Goal: Task Accomplishment & Management: Manage account settings

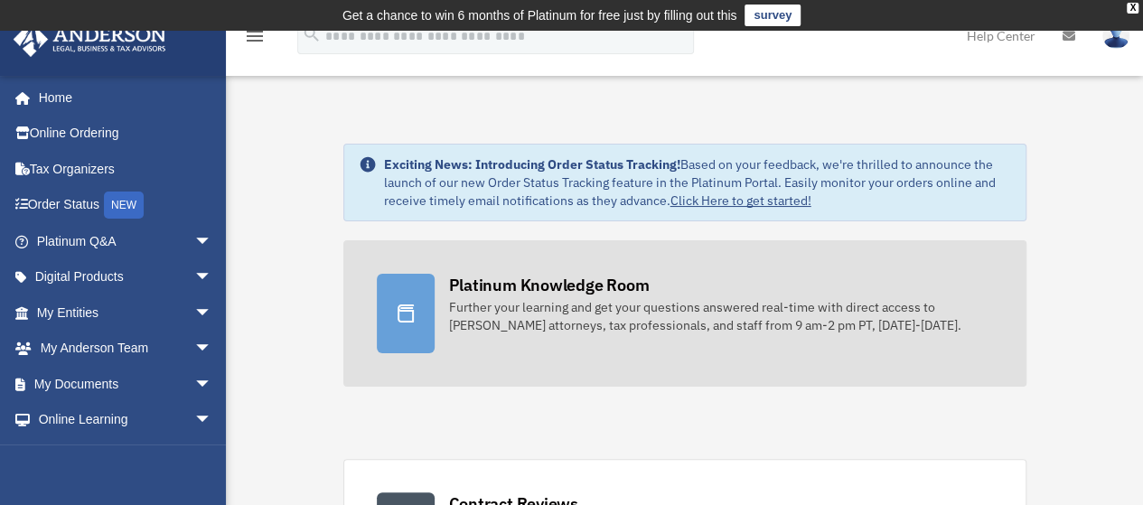
click at [497, 293] on div "Platinum Knowledge Room" at bounding box center [549, 285] width 201 height 23
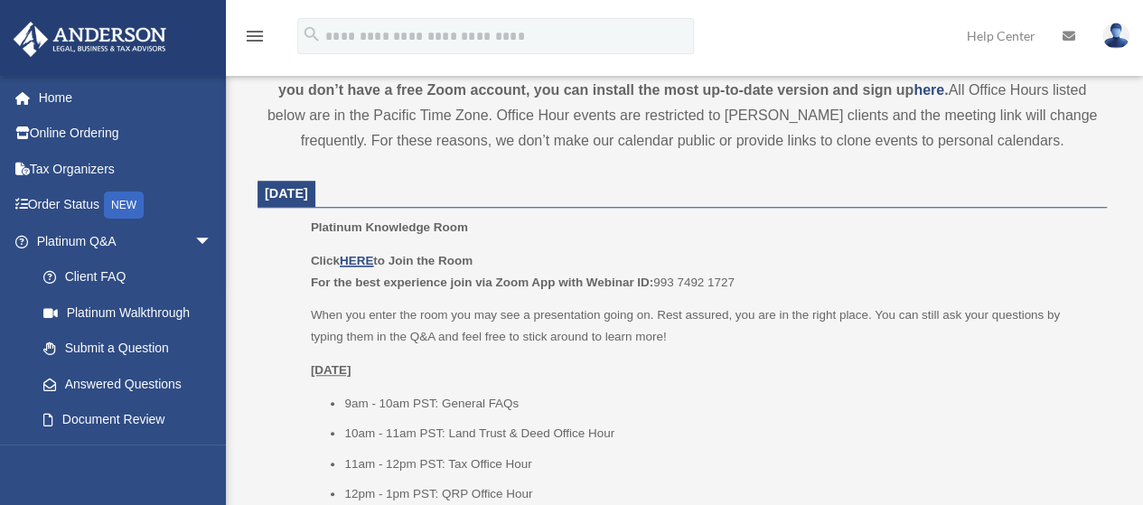
scroll to position [728, 0]
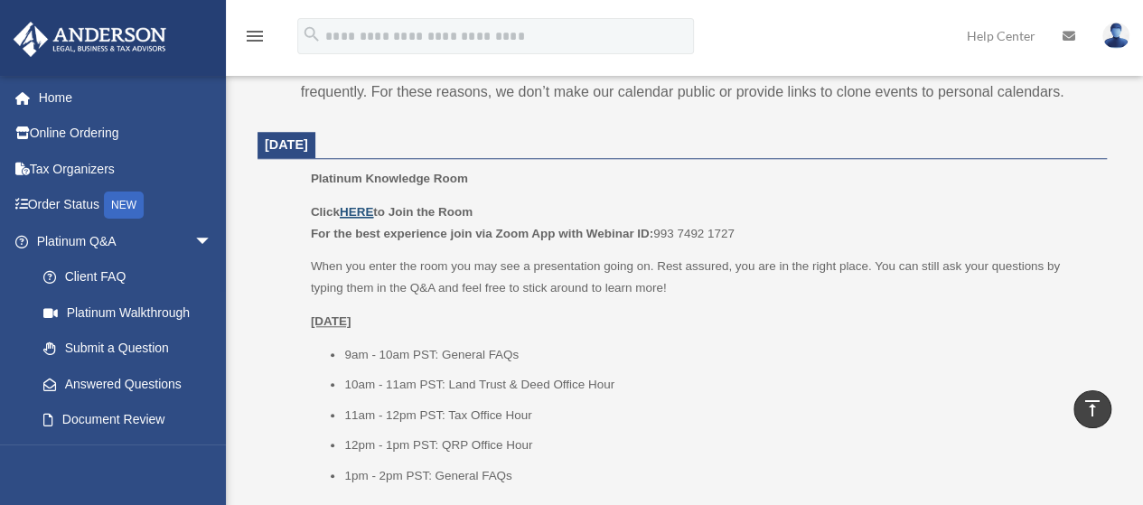
click at [359, 205] on u "HERE" at bounding box center [356, 212] width 33 height 14
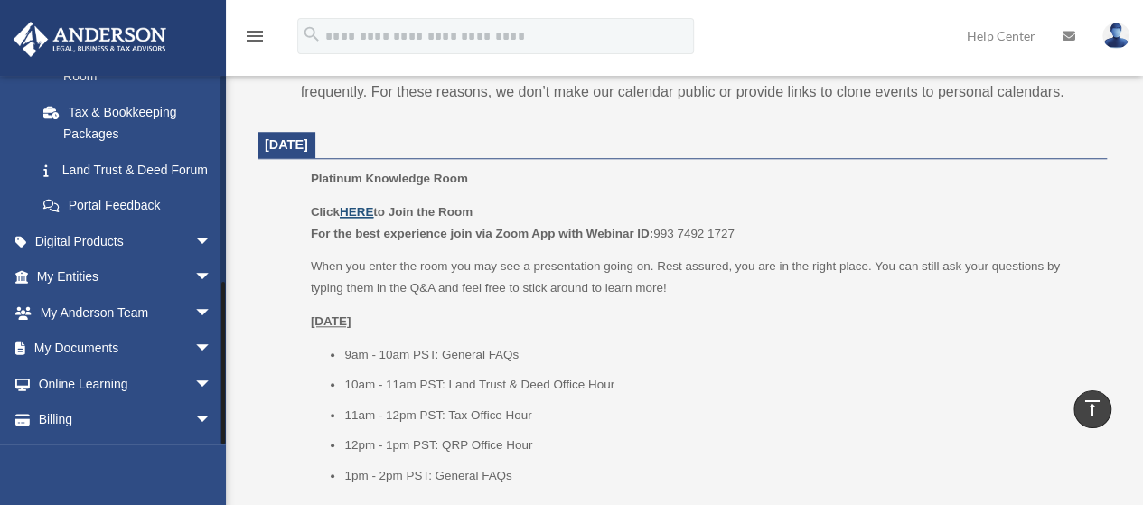
scroll to position [455, 0]
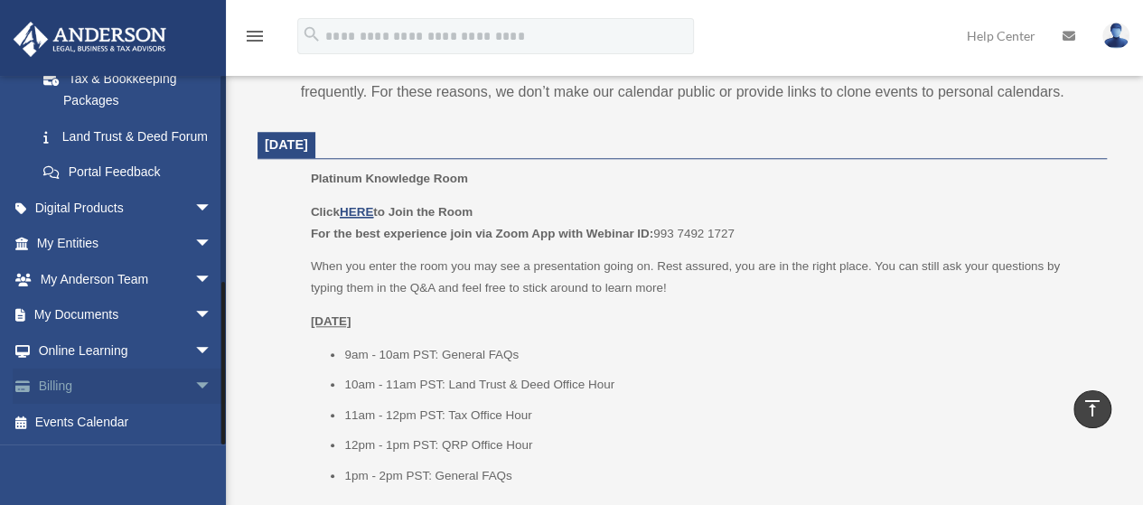
click at [194, 384] on span "arrow_drop_down" at bounding box center [212, 387] width 36 height 37
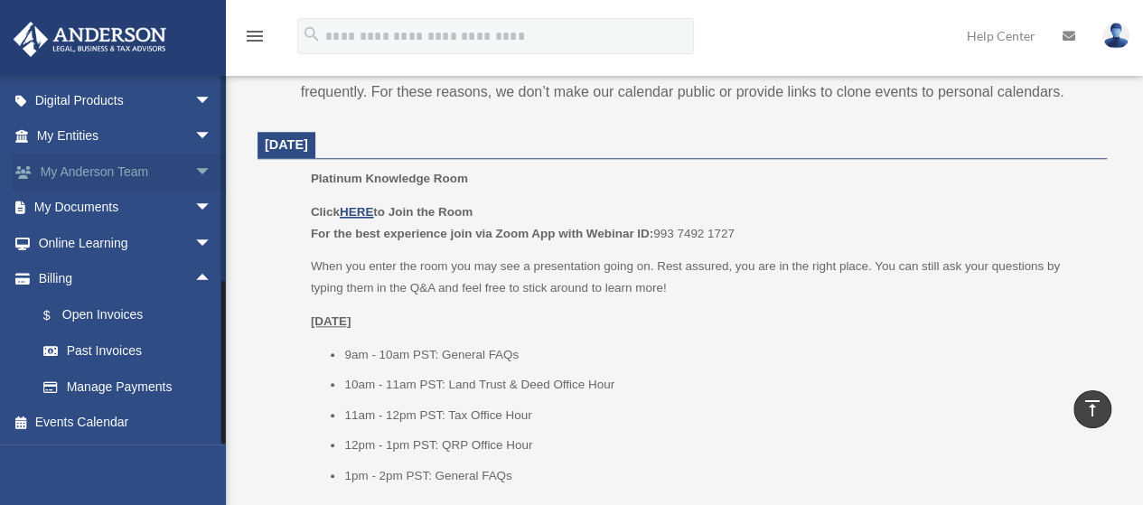
scroll to position [563, 0]
click at [117, 350] on link "Past Invoices" at bounding box center [132, 351] width 214 height 36
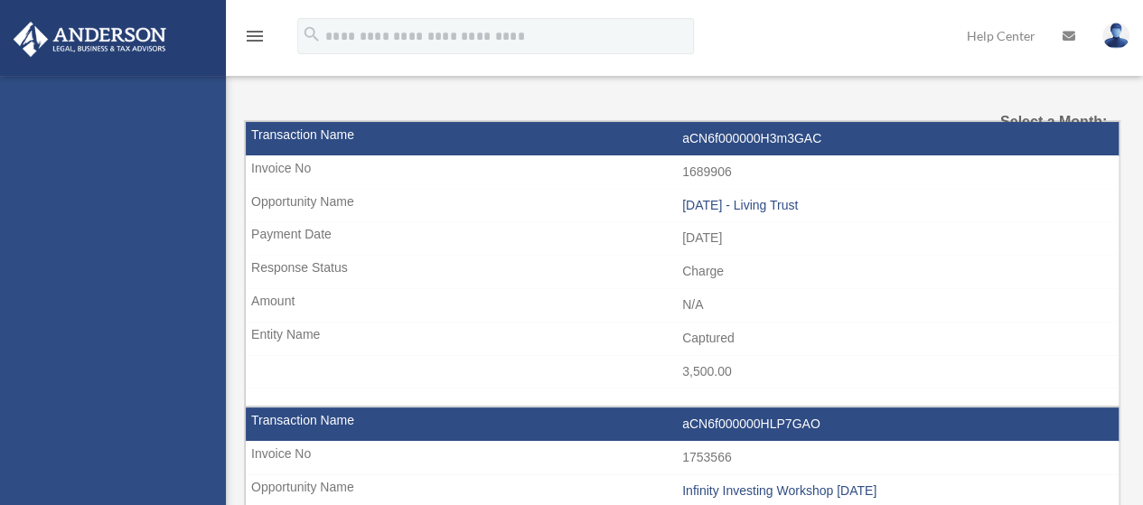
select select
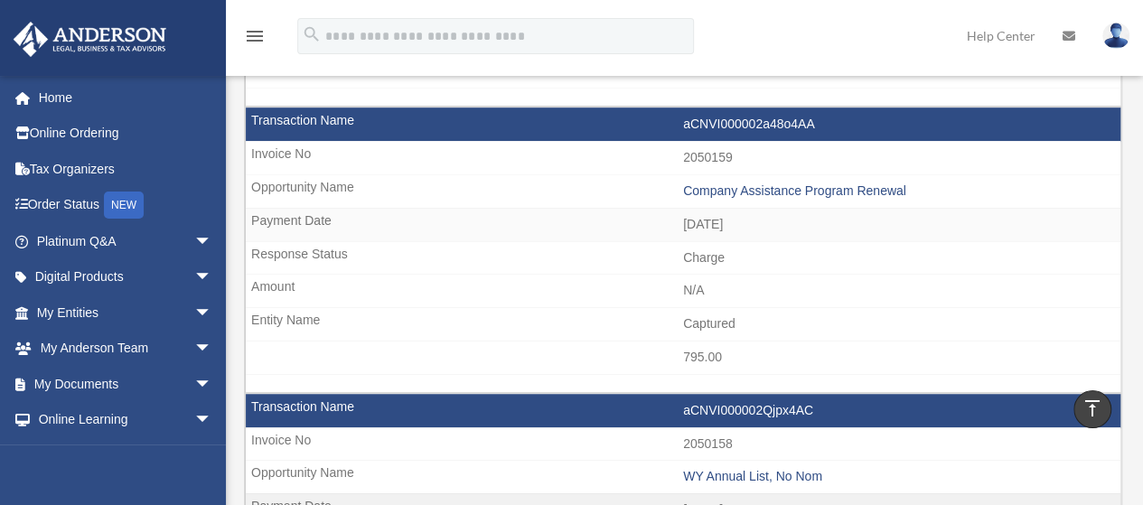
scroll to position [418, 0]
